Goal: Transaction & Acquisition: Subscribe to service/newsletter

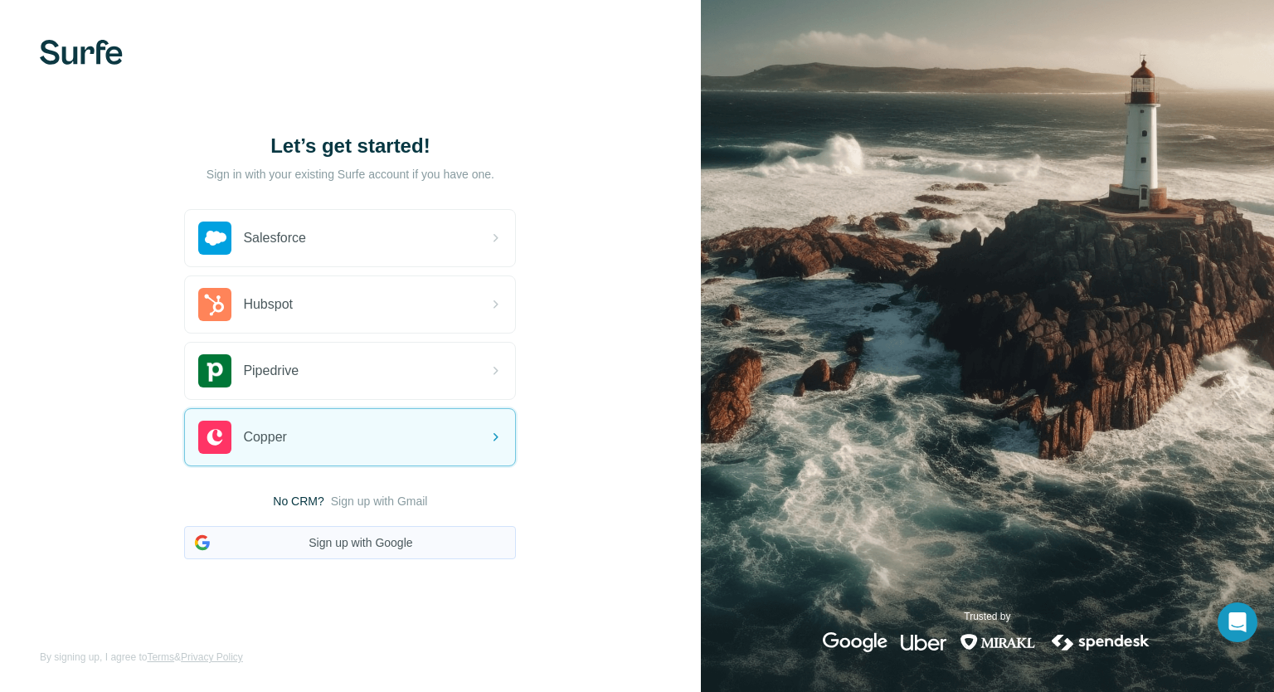
click at [362, 546] on button "Sign up with Google" at bounding box center [350, 542] width 332 height 33
